Goal: Book appointment/travel/reservation

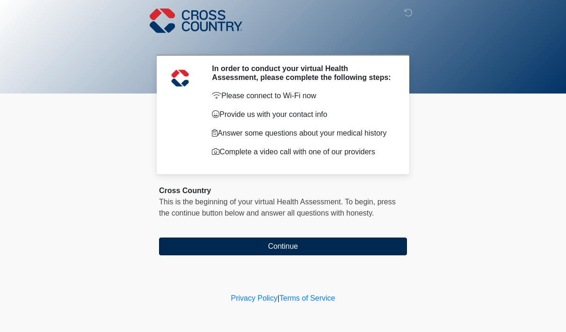
click at [370, 251] on button "Continue" at bounding box center [283, 247] width 248 height 18
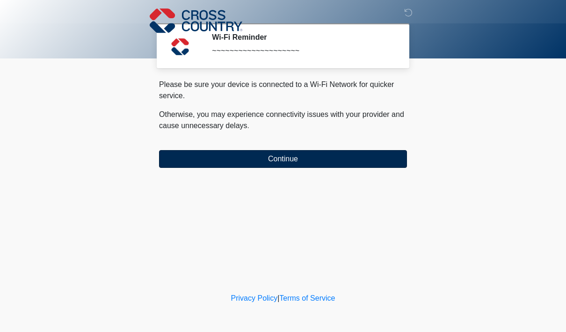
click at [403, 160] on button "Continue" at bounding box center [283, 159] width 248 height 18
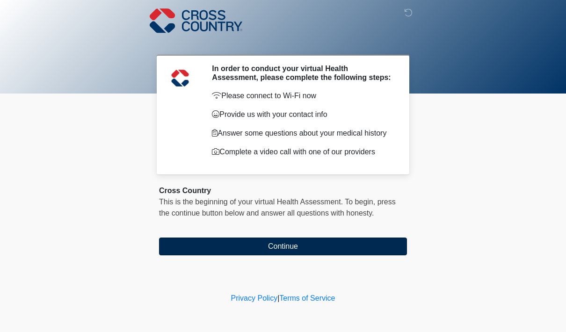
click at [386, 249] on button "Continue" at bounding box center [283, 247] width 248 height 18
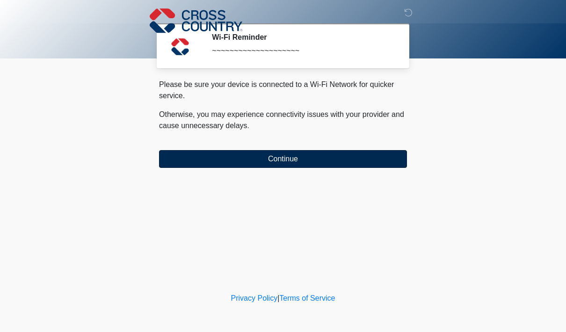
click at [392, 158] on button "Continue" at bounding box center [283, 159] width 248 height 18
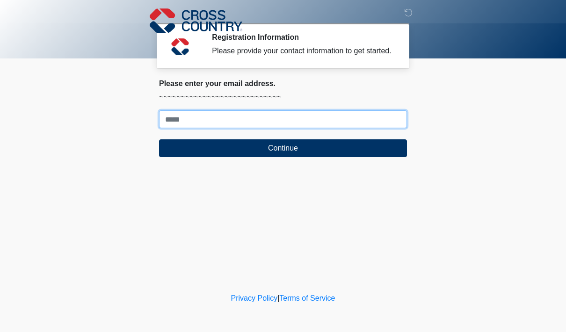
click at [375, 128] on input "Where should we email your response?" at bounding box center [283, 119] width 248 height 18
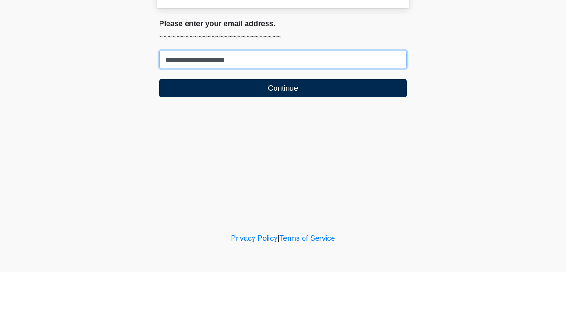
type input "**********"
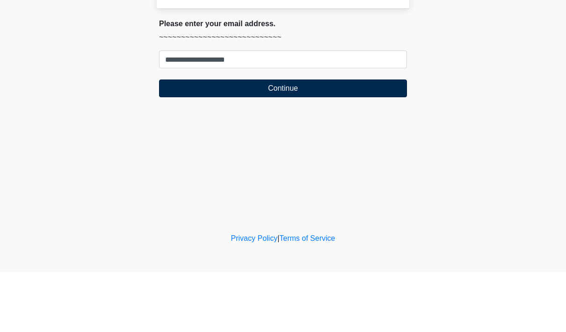
click at [369, 139] on button "Continue" at bounding box center [283, 148] width 248 height 18
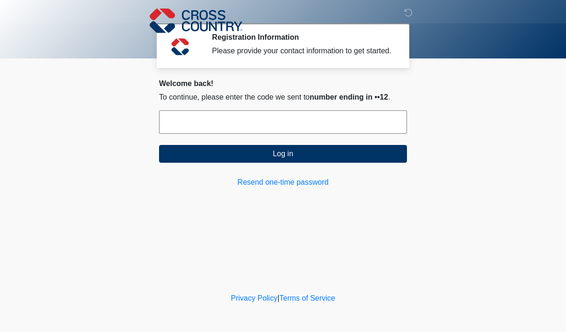
click at [380, 134] on input "text" at bounding box center [283, 121] width 248 height 23
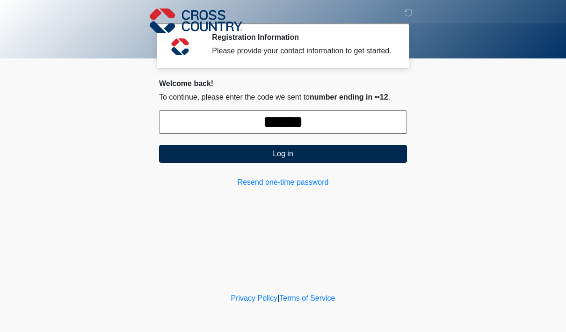
type input "******"
click at [313, 163] on button "Log in" at bounding box center [283, 154] width 248 height 18
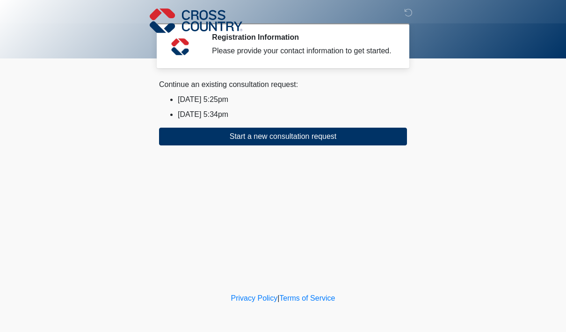
click at [228, 105] on li "2025/08/30 5:25pm" at bounding box center [292, 99] width 229 height 11
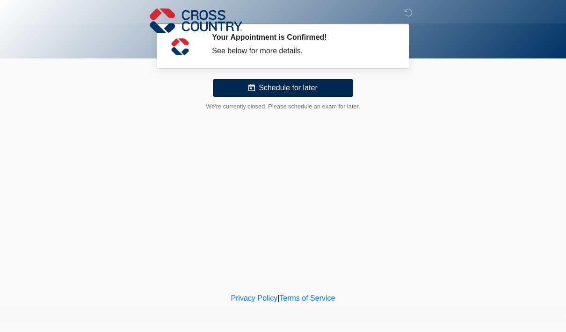
click at [335, 86] on button "Schedule for later" at bounding box center [283, 88] width 140 height 18
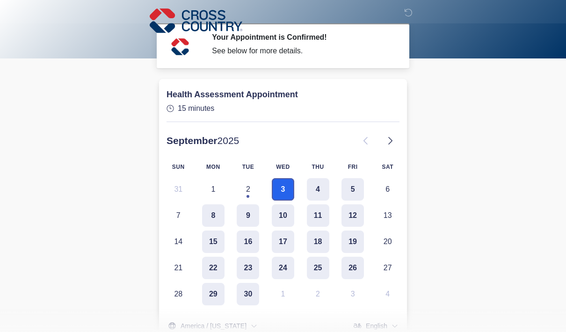
click at [283, 188] on button "3" at bounding box center [283, 189] width 22 height 22
click at [250, 200] on div "SUN MON TUE WED THU FRI SAT 31 1 2 3 4 5 6 7 8 9 10 11 12 13 14 15 16 17 18 19 …" at bounding box center [283, 232] width 240 height 146
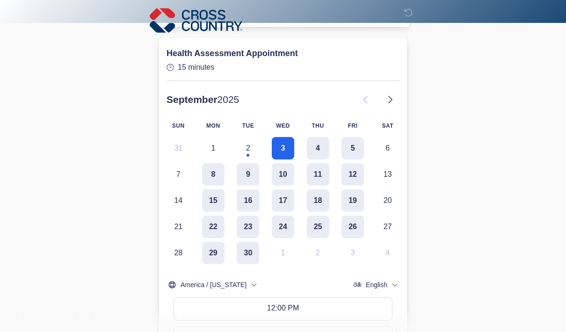
scroll to position [41, 0]
click at [349, 146] on button "5" at bounding box center [352, 148] width 22 height 22
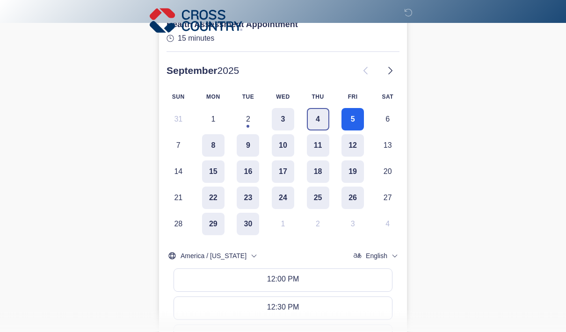
click at [313, 114] on button "4" at bounding box center [318, 119] width 22 height 22
click at [286, 115] on button "3" at bounding box center [283, 119] width 22 height 22
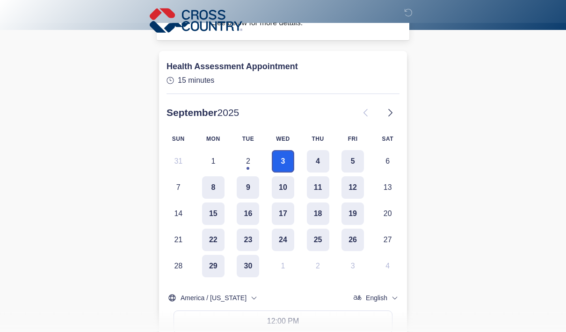
scroll to position [28, 0]
click at [315, 165] on button "4" at bounding box center [318, 161] width 22 height 22
click at [284, 159] on button "3" at bounding box center [283, 161] width 22 height 22
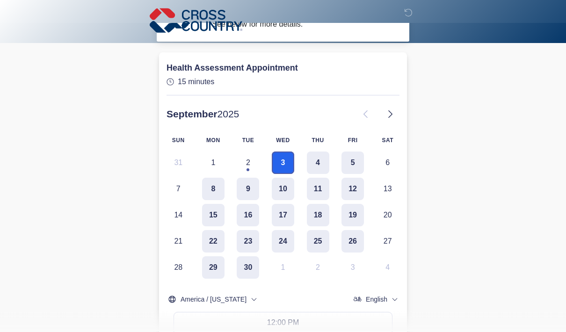
scroll to position [15, 0]
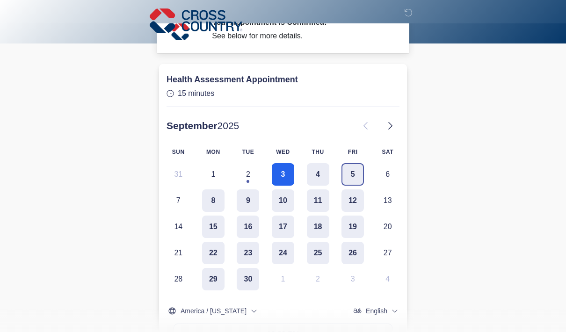
click at [353, 170] on button "5" at bounding box center [352, 174] width 22 height 22
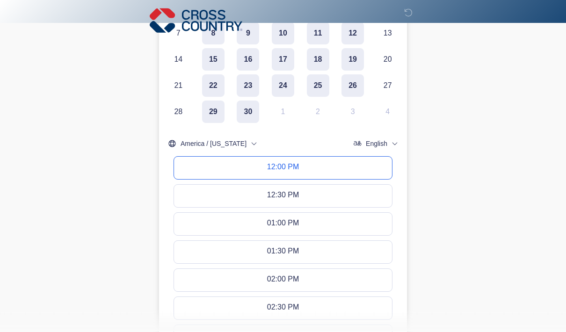
click at [377, 161] on button "12:00 PM" at bounding box center [283, 168] width 218 height 22
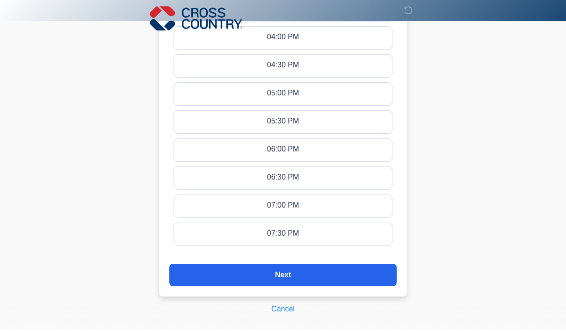
scroll to position [572, 0]
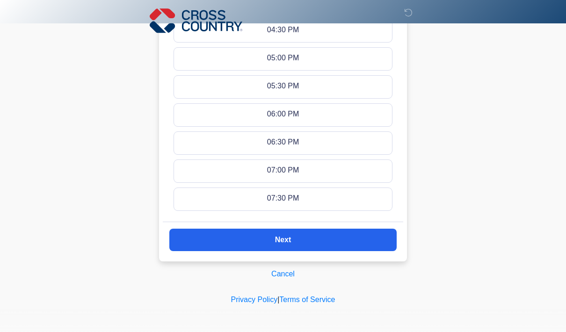
click at [365, 242] on button "Next" at bounding box center [282, 240] width 227 height 22
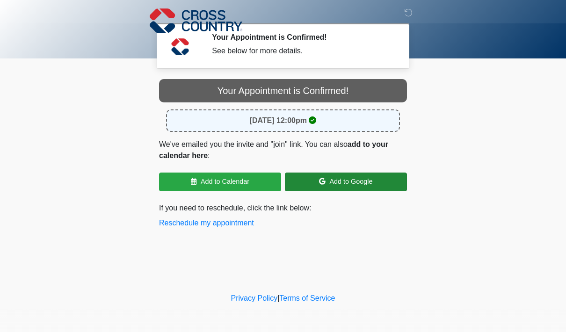
click at [384, 184] on link "Add to Google" at bounding box center [346, 182] width 122 height 19
